Goal: Find contact information: Find contact information

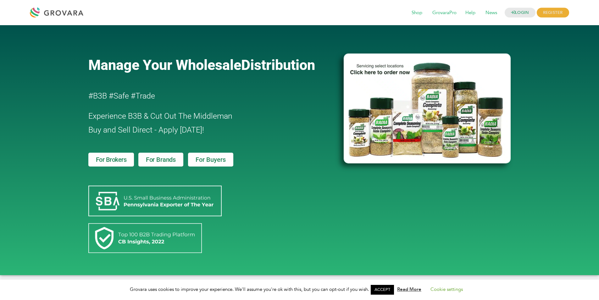
click at [69, 47] on div "Manage Your Wholesale Distribution #B3B #Safe #Trade Experience B3B & Cut Out T…" at bounding box center [299, 150] width 599 height 250
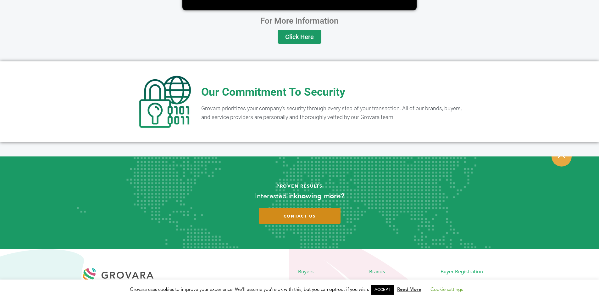
scroll to position [1229, 0]
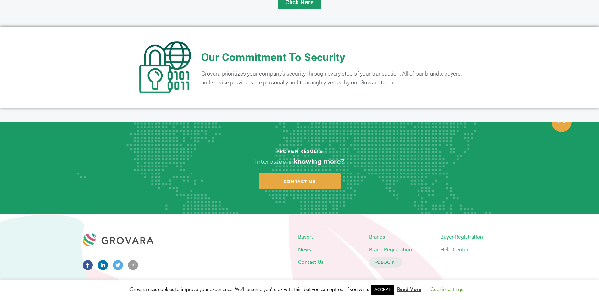
click at [102, 260] on icon at bounding box center [103, 265] width 10 height 10
click at [308, 258] on span "Contact Us" at bounding box center [310, 261] width 25 height 7
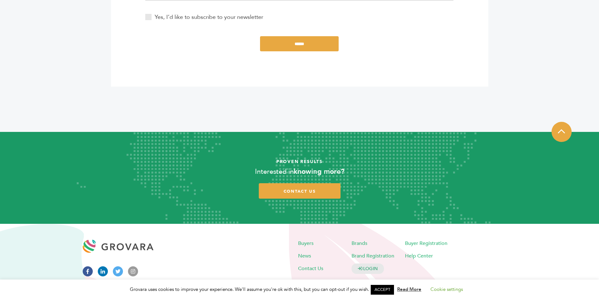
scroll to position [345, 0]
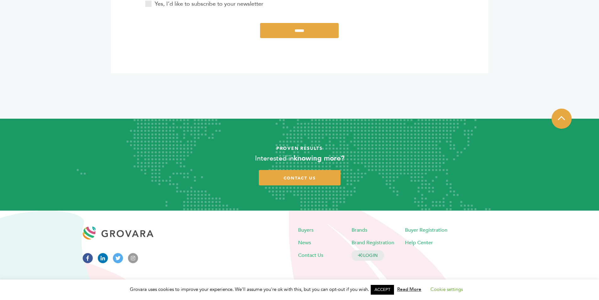
click at [392, 290] on link "ACCEPT" at bounding box center [382, 289] width 23 height 10
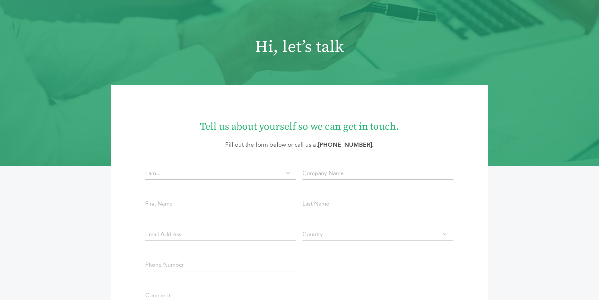
scroll to position [0, 0]
